Goal: Find specific page/section: Find specific page/section

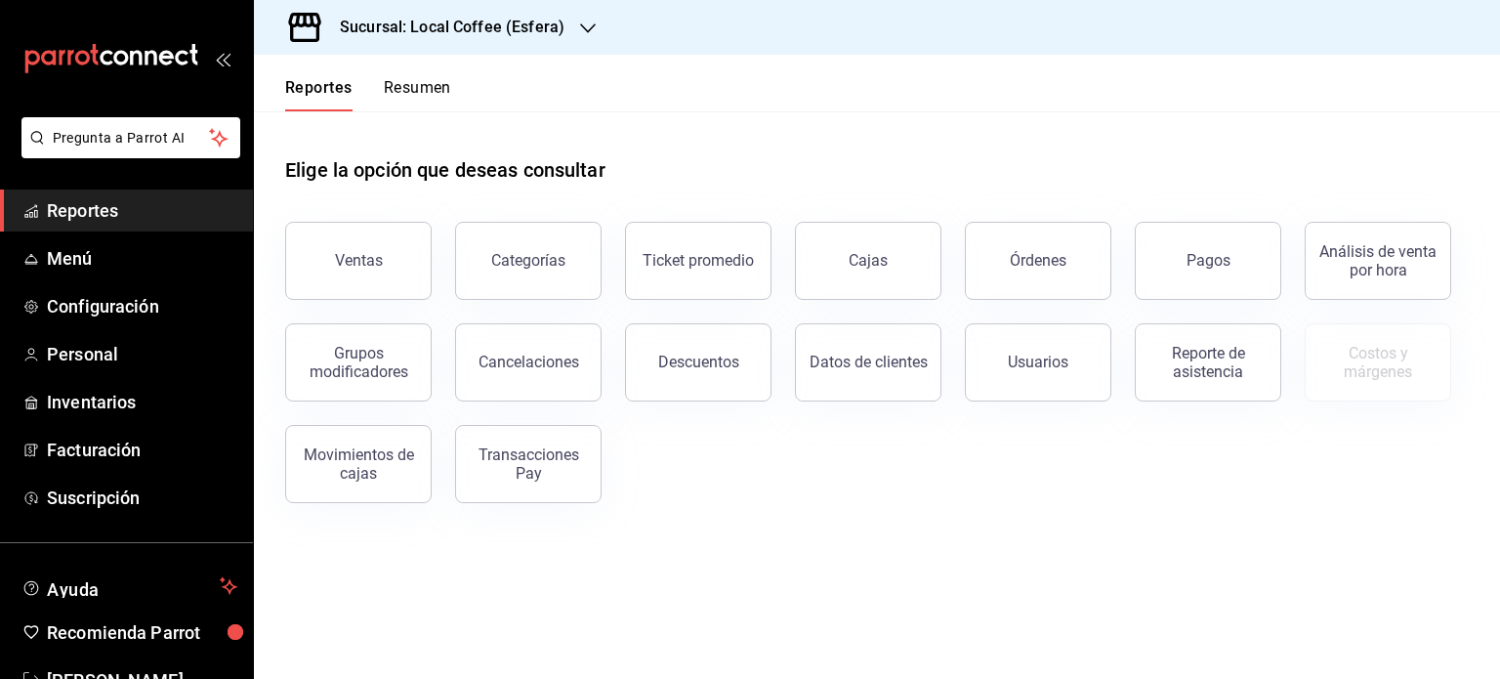
click at [430, 83] on button "Resumen" at bounding box center [417, 94] width 67 height 33
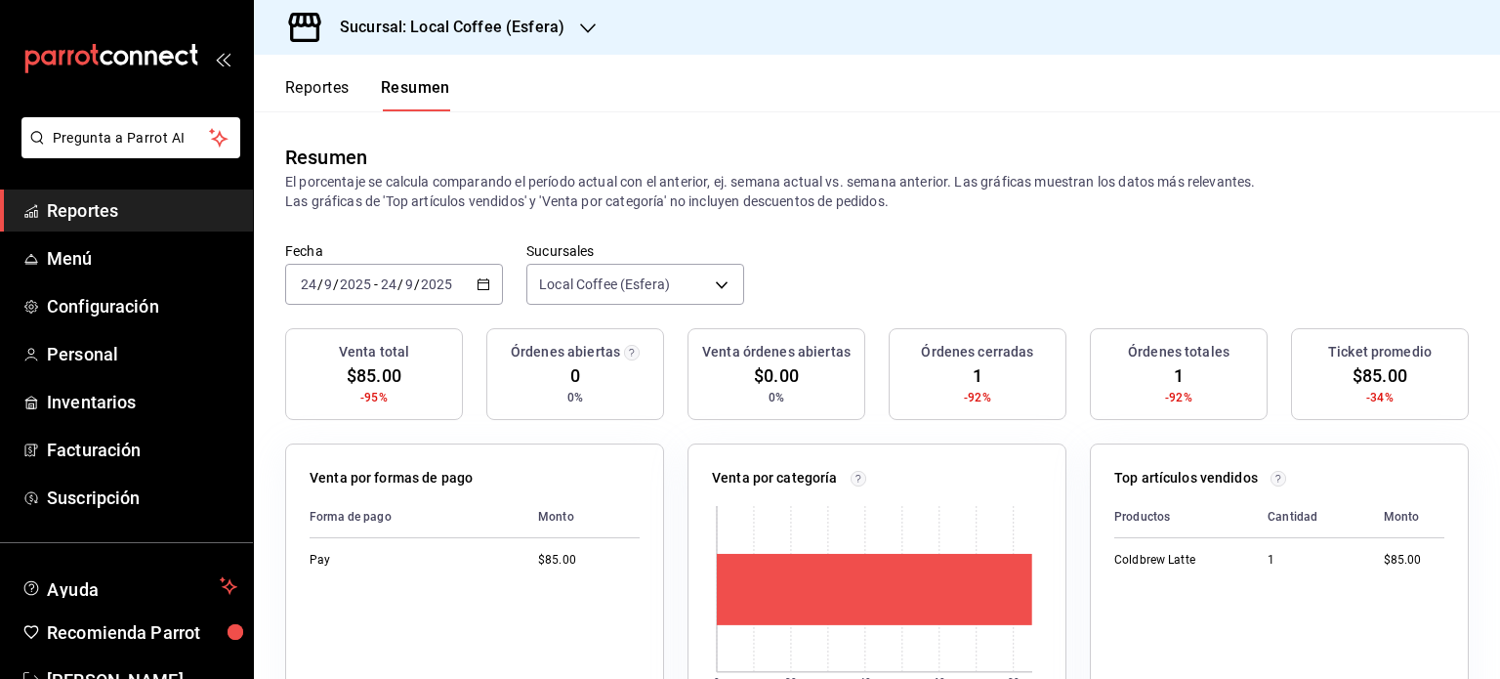
click at [493, 16] on h3 "Sucursal: Local Coffee (Esfera)" at bounding box center [444, 27] width 240 height 23
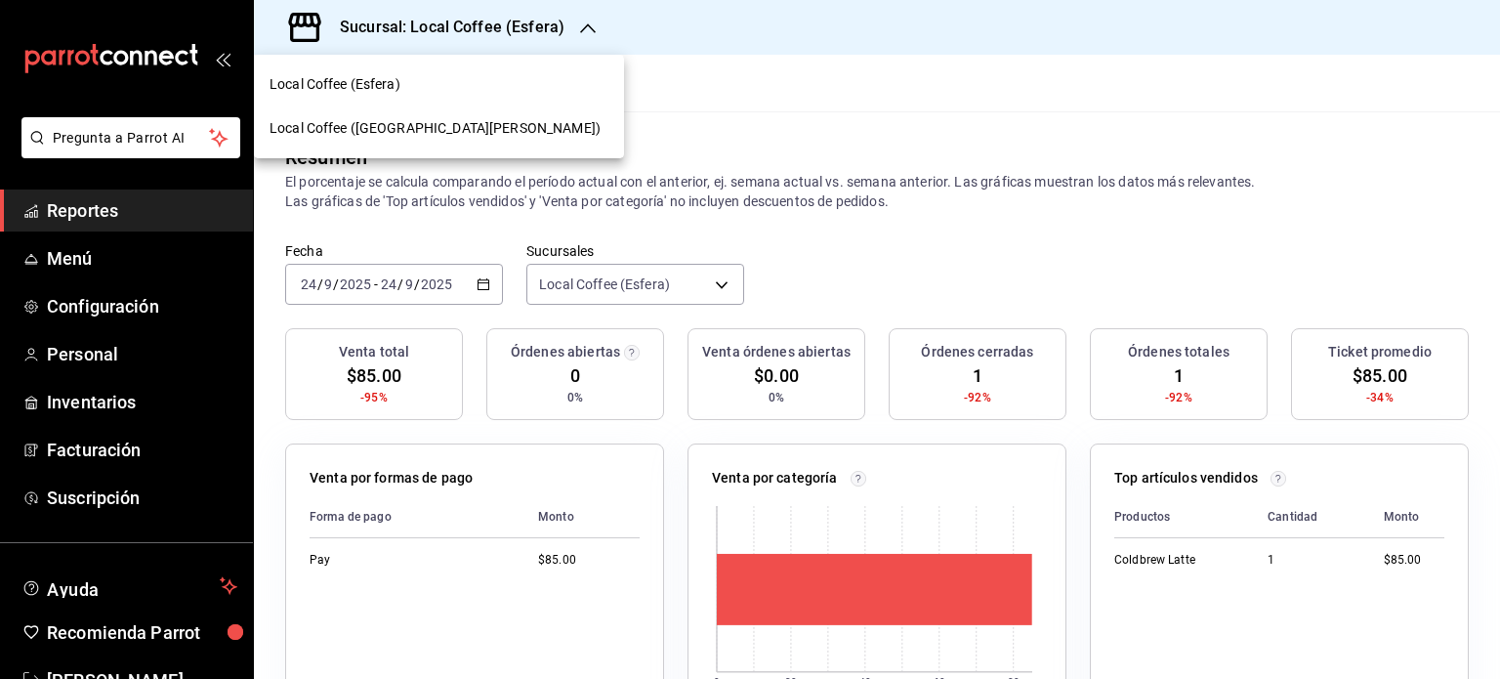
click at [388, 113] on div "Local Coffee ([GEOGRAPHIC_DATA][PERSON_NAME])" at bounding box center [439, 128] width 370 height 44
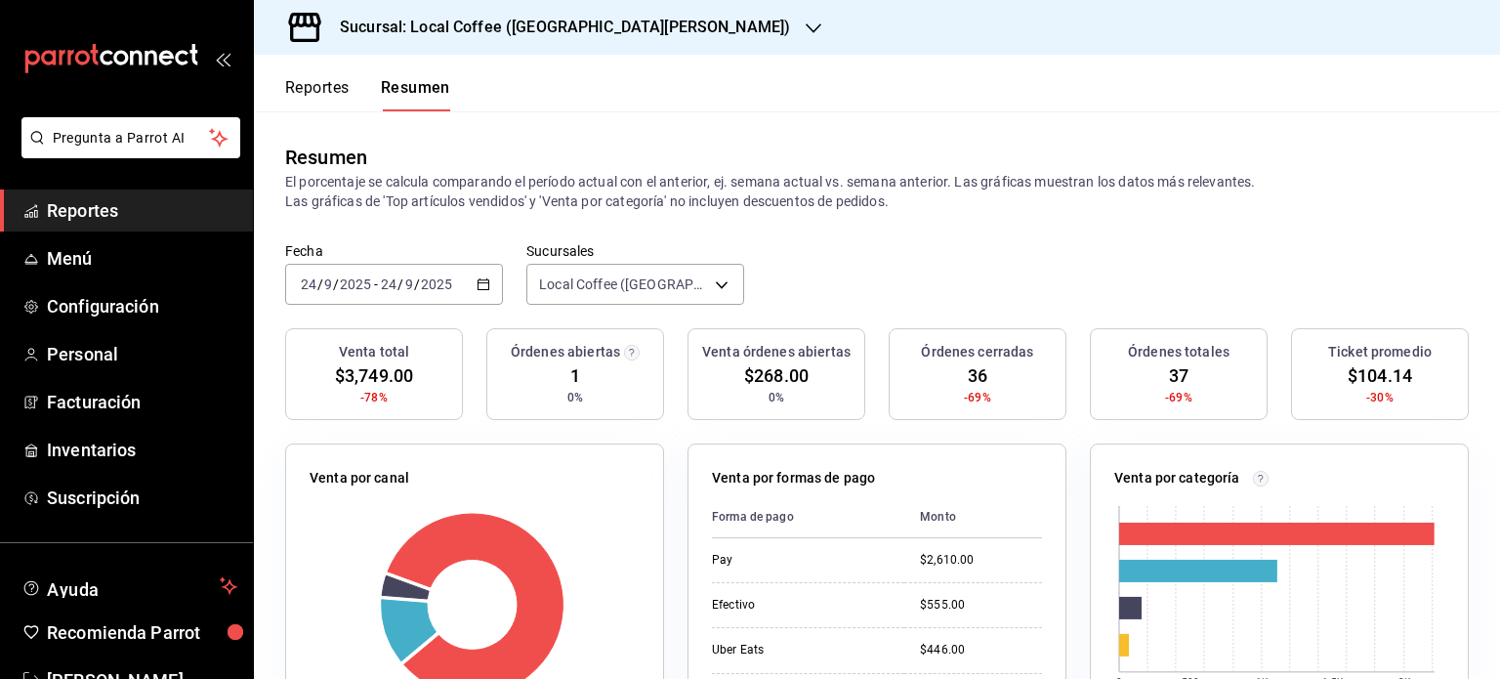
click at [1437, 165] on div "Resumen" at bounding box center [877, 157] width 1184 height 29
